Goal: Contribute content: Add original content to the website for others to see

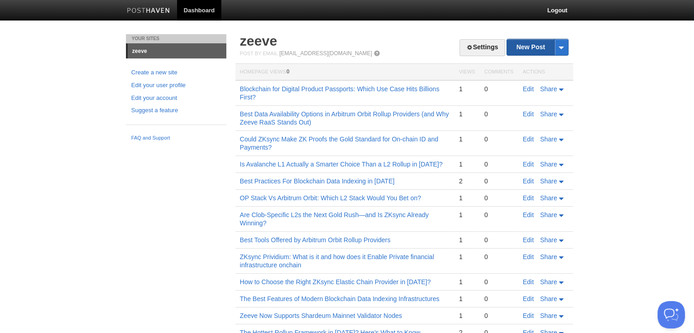
click at [519, 42] on link "New Post" at bounding box center [537, 47] width 61 height 16
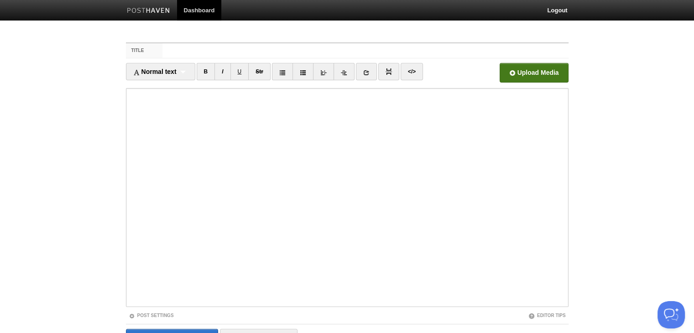
click at [531, 74] on input "file" at bounding box center [258, 75] width 690 height 47
click at [156, 86] on div "Normal text Normal text Heading 1 Heading 2 Heading 3 B I U Str × </>" at bounding box center [347, 75] width 442 height 25
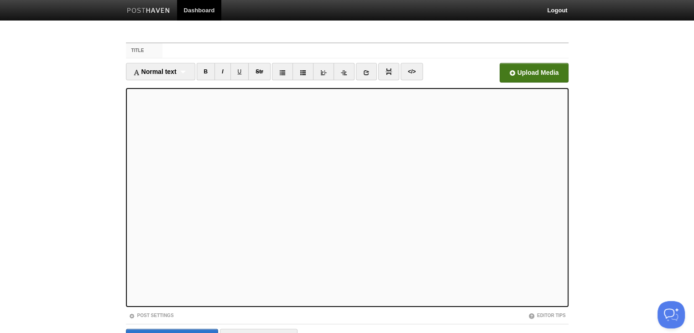
click at [532, 77] on input "file" at bounding box center [258, 75] width 690 height 47
click at [260, 49] on input "Title" at bounding box center [364, 50] width 405 height 15
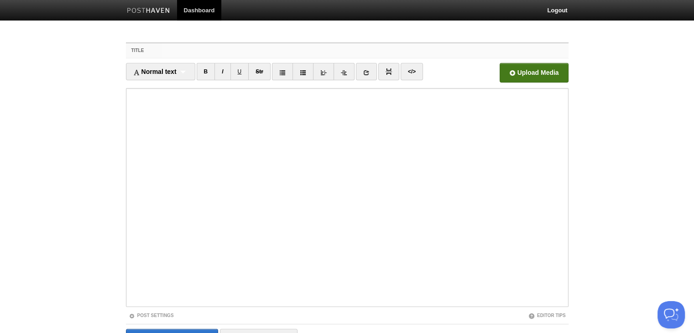
paste input "Why Are Avalanche L1s the Fast-Track Play for Stablecoins in [DATE]?"
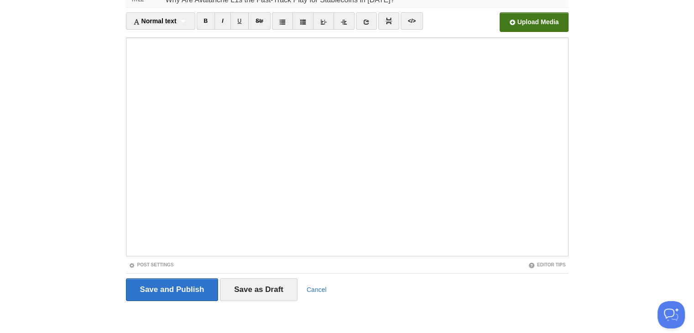
scroll to position [52, 0]
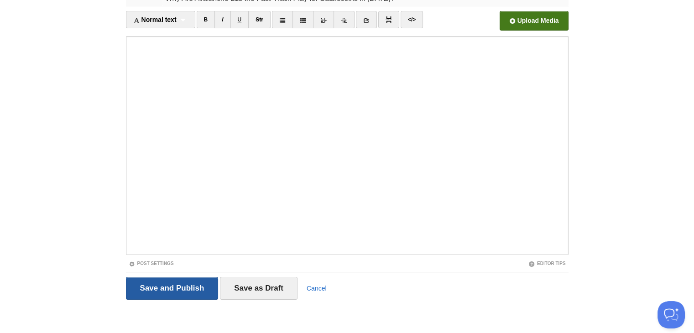
type input "Why Are Avalanche L1s the Fast-Track Play for Stablecoins in [DATE]?"
click at [183, 283] on input "Save and Publish" at bounding box center [172, 288] width 93 height 23
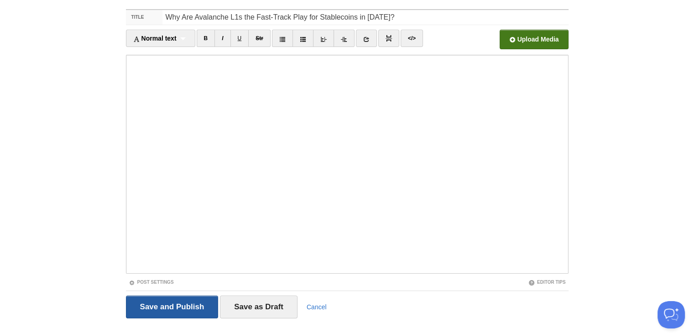
scroll to position [34, 0]
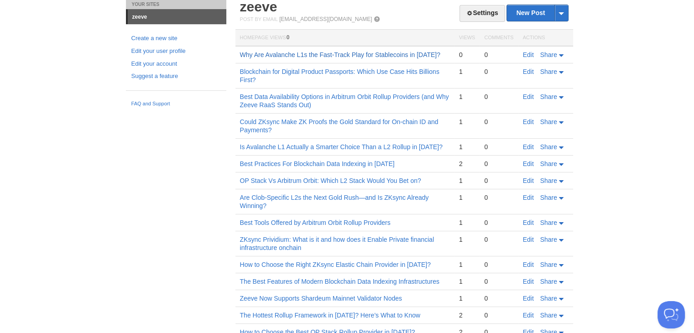
click at [352, 52] on link "Why Are Avalanche L1s the Fast-Track Play for Stablecoins in [DATE]?" at bounding box center [340, 54] width 200 height 7
